Goal: Task Accomplishment & Management: Understand process/instructions

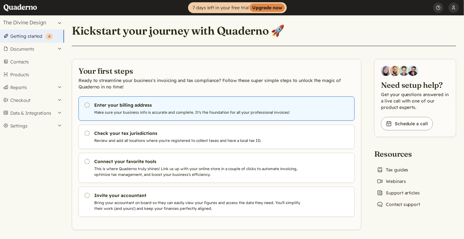
click at [130, 113] on p "Make sure your business info is accurate and complete. It's the foundation for …" at bounding box center [200, 113] width 212 height 6
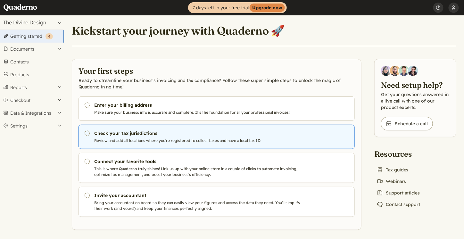
click at [159, 140] on p "Review and add all locations where you're registered to collect taxes and have …" at bounding box center [200, 141] width 212 height 6
